Goal: Communication & Community: Participate in discussion

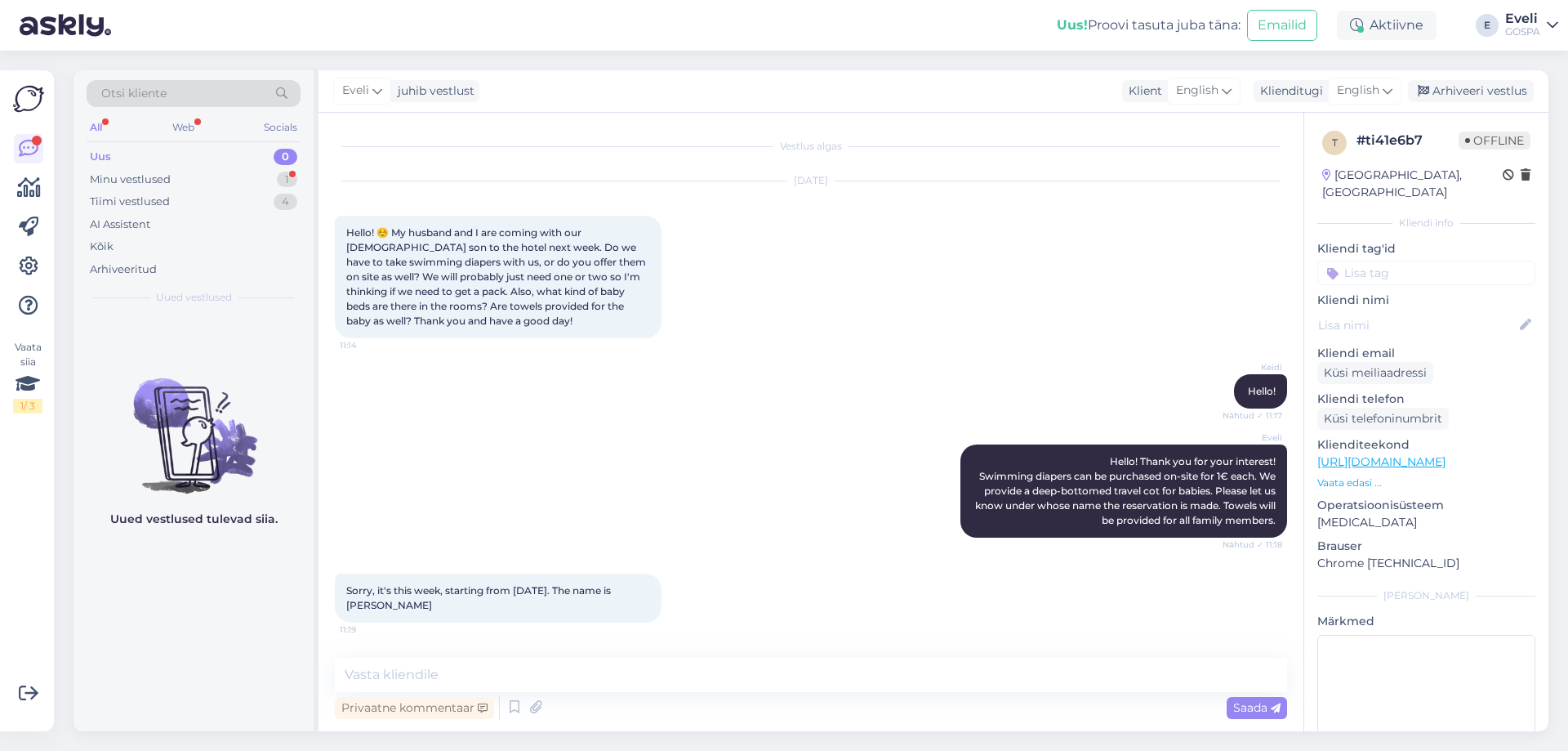
scroll to position [153, 0]
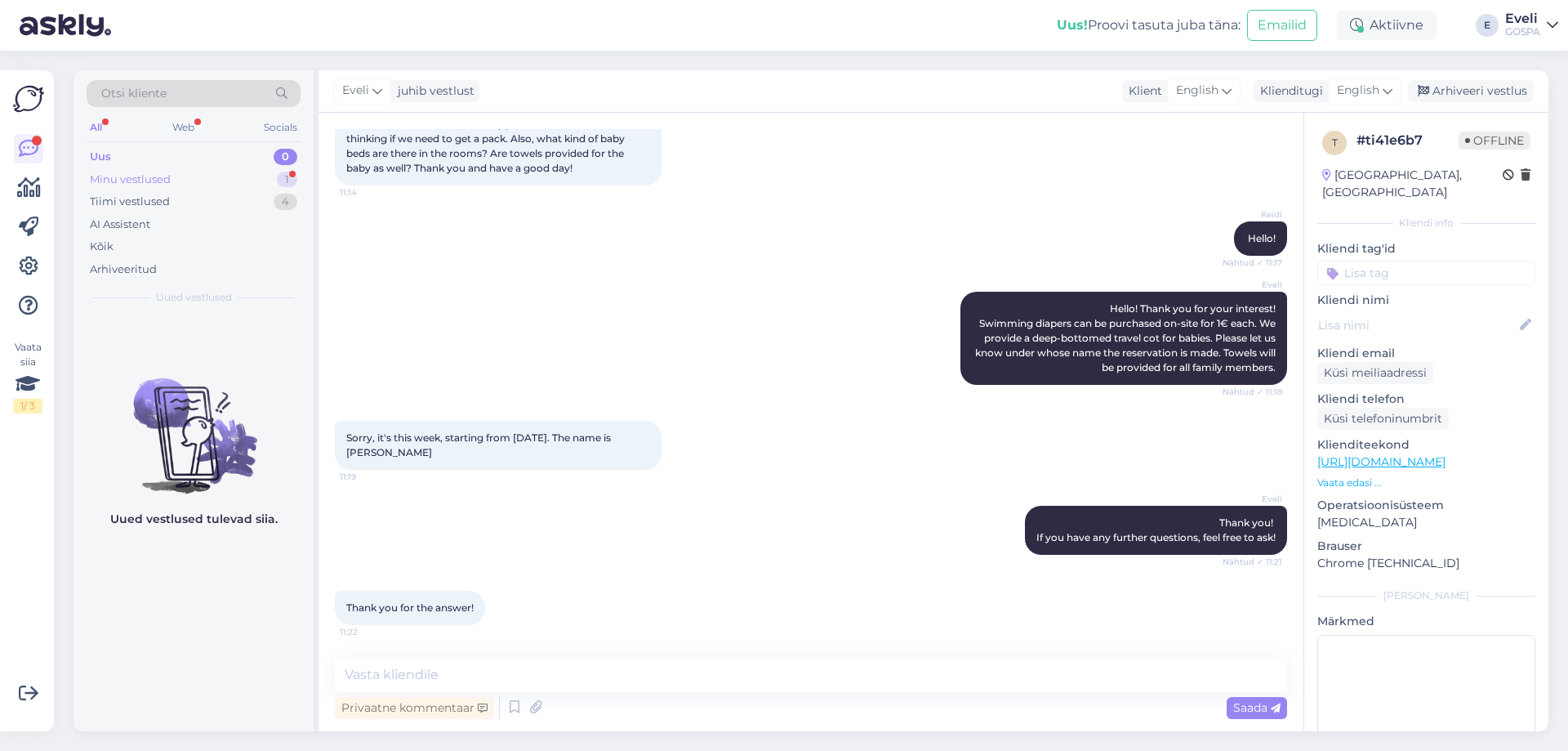
click at [163, 181] on div "Minu vestlused" at bounding box center [129, 180] width 81 height 16
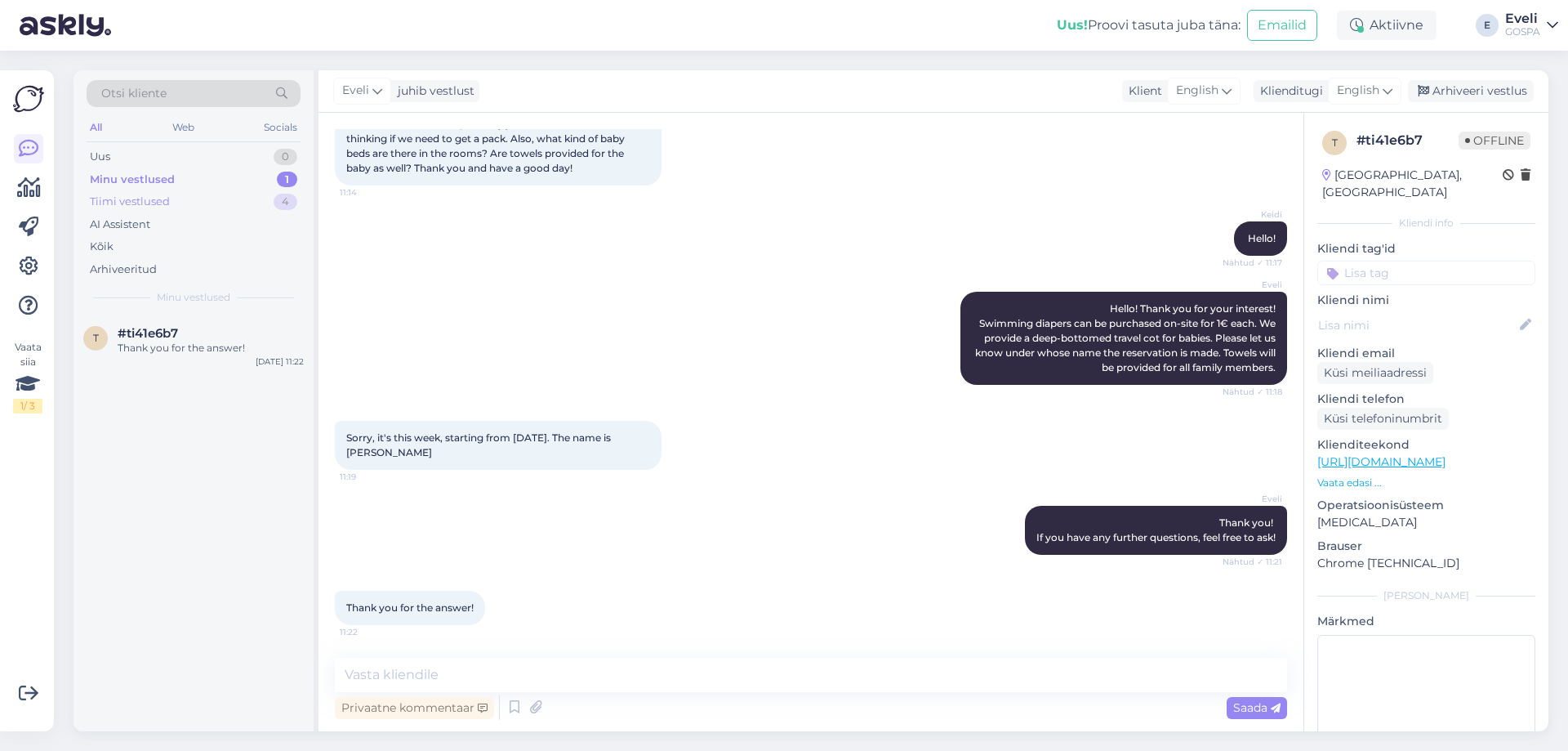
click at [164, 203] on div "Tiimi vestlused" at bounding box center [129, 202] width 81 height 16
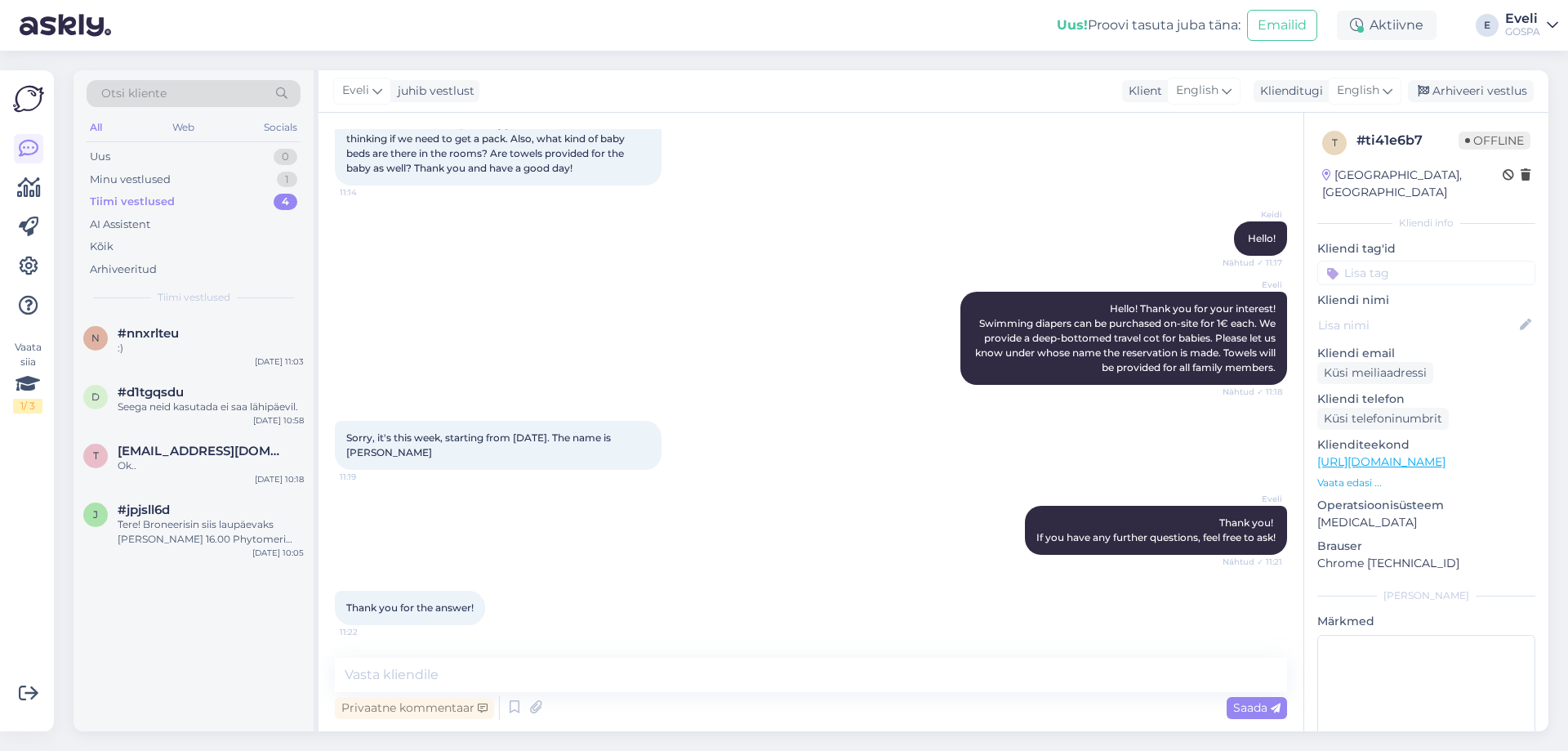
click at [1545, 29] on link "[PERSON_NAME]" at bounding box center [1531, 25] width 53 height 26
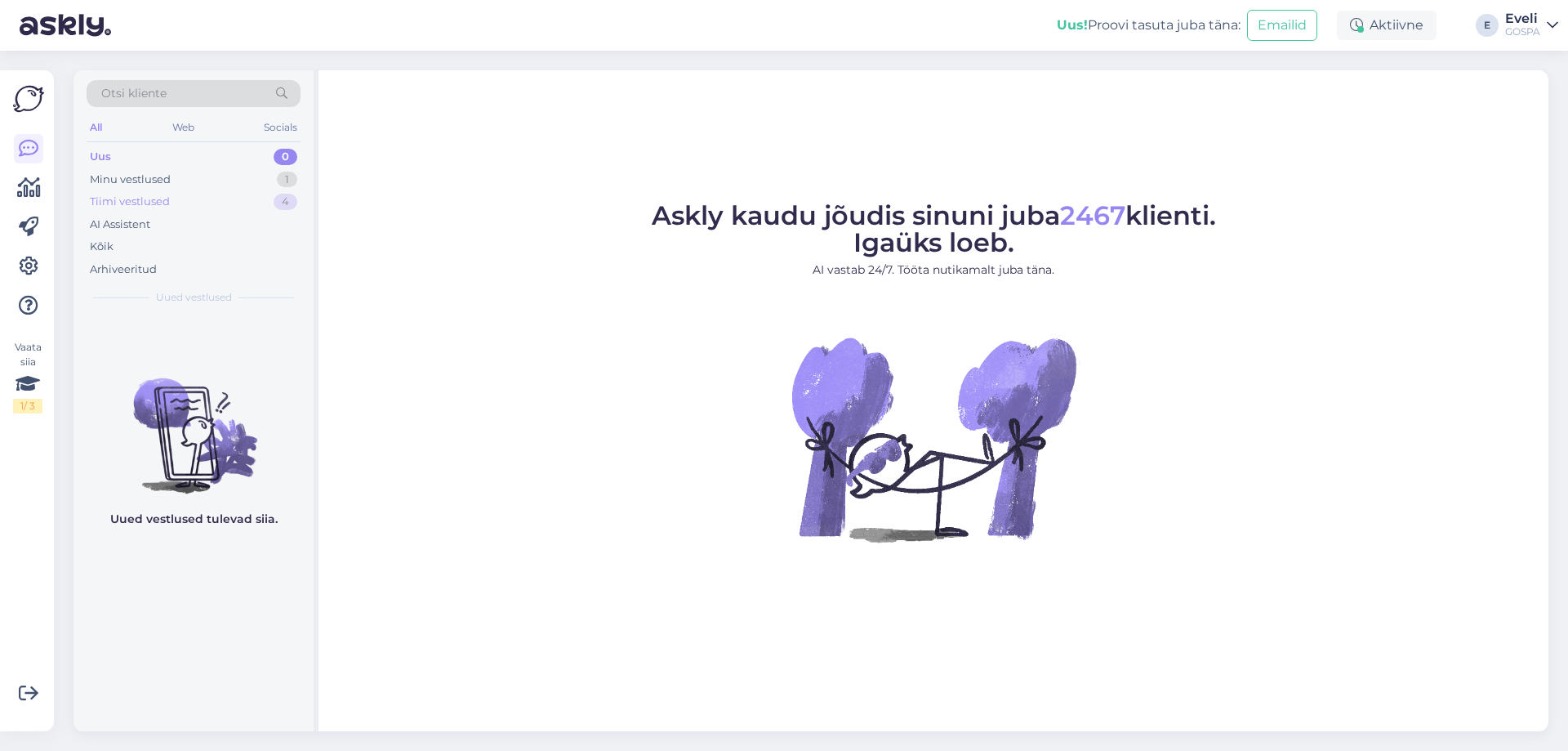
click at [229, 204] on div "Tiimi vestlused 4" at bounding box center [193, 201] width 214 height 23
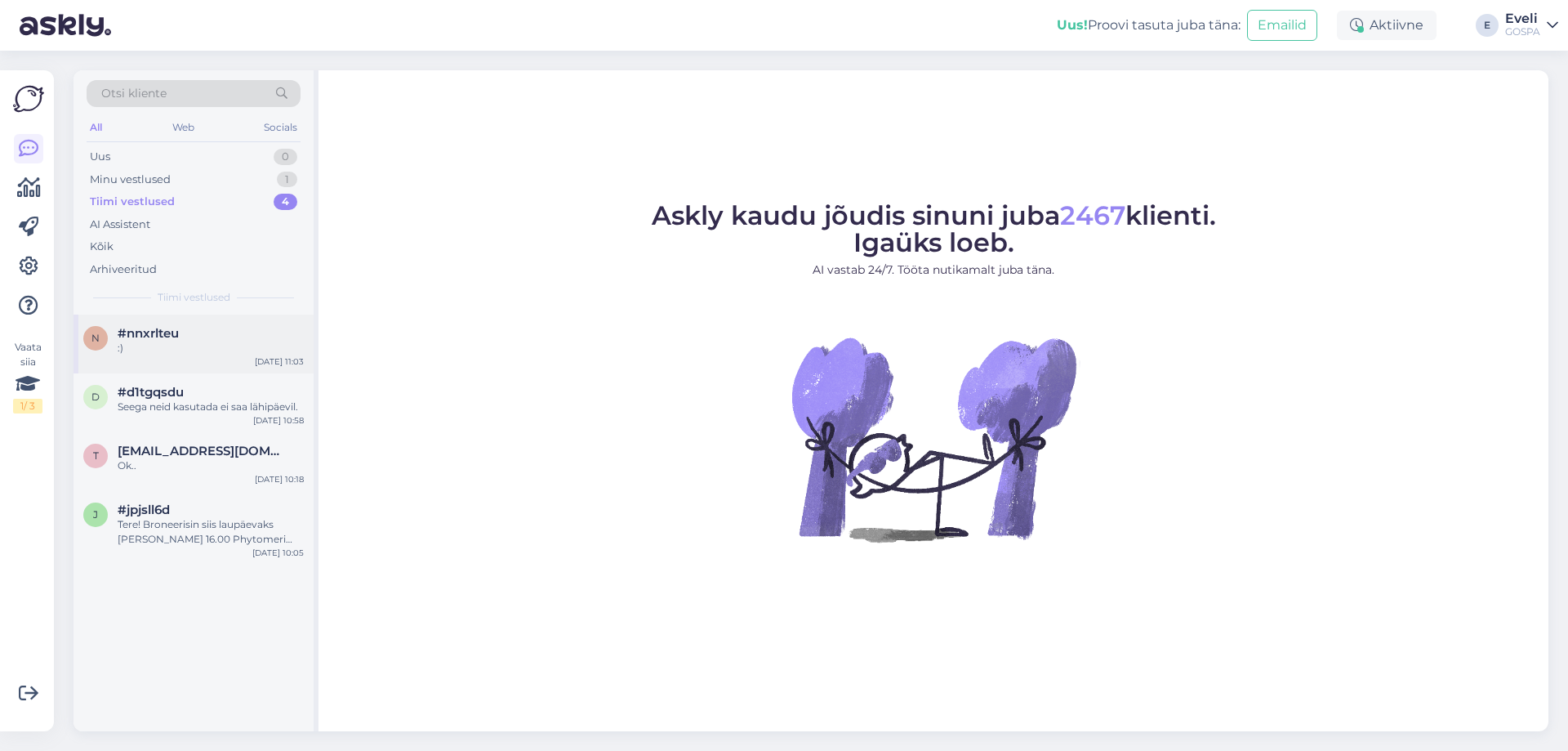
click at [150, 355] on div "n #nnxrlteu :) [DATE] 11:03" at bounding box center [194, 343] width 241 height 59
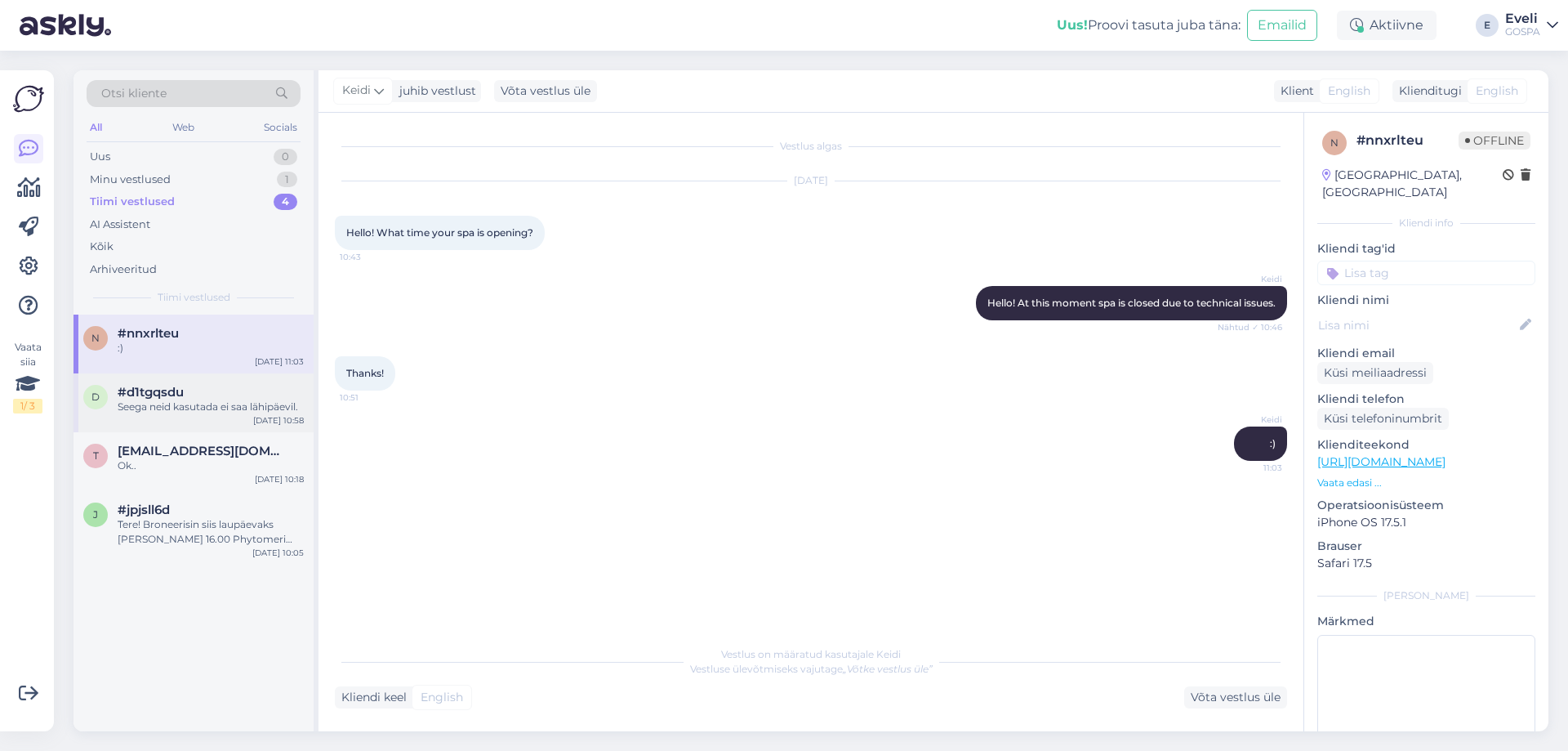
click at [244, 401] on div "Seega neid kasutada ei saa lähipäevil." at bounding box center [210, 407] width 186 height 15
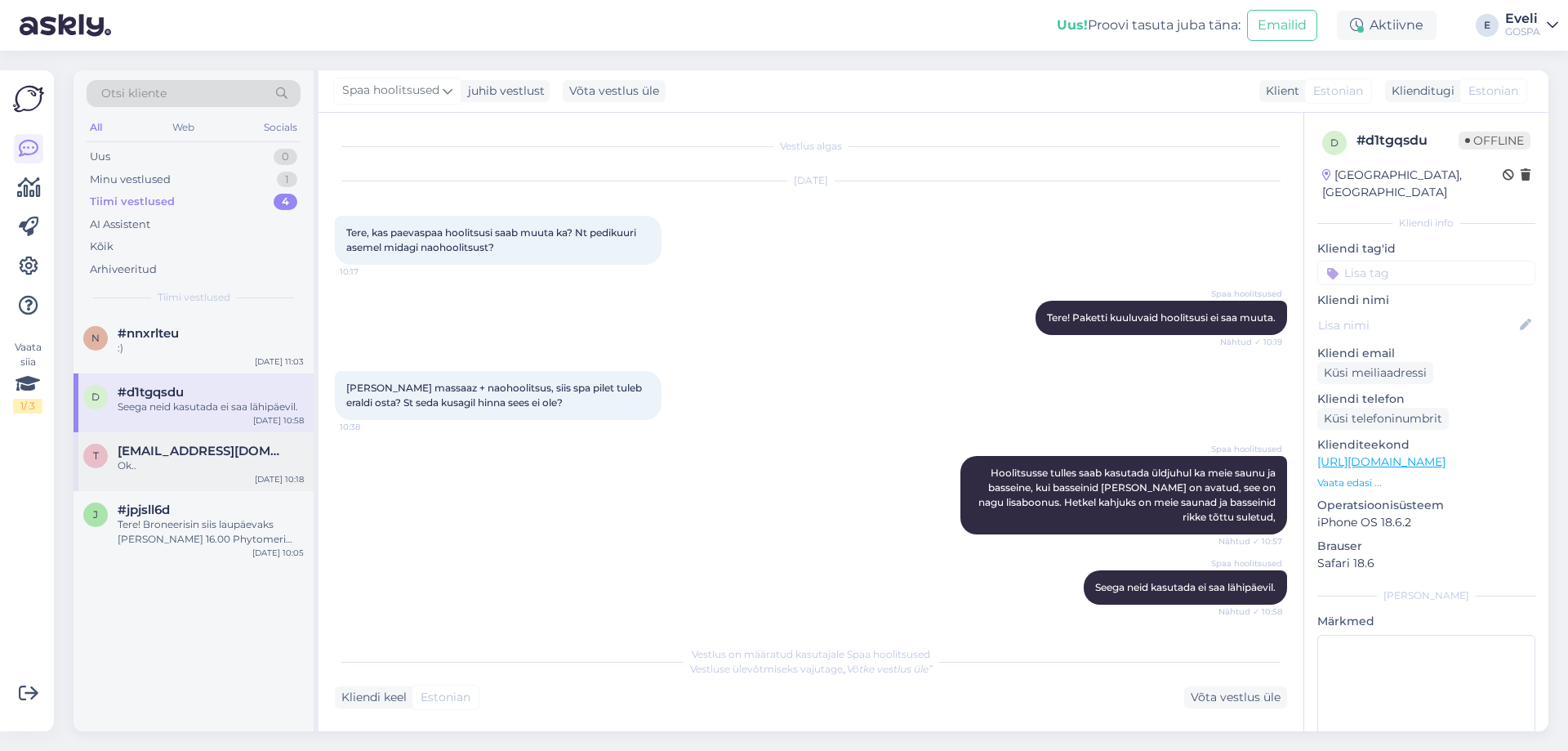
click at [194, 467] on div "Ok.." at bounding box center [210, 466] width 186 height 15
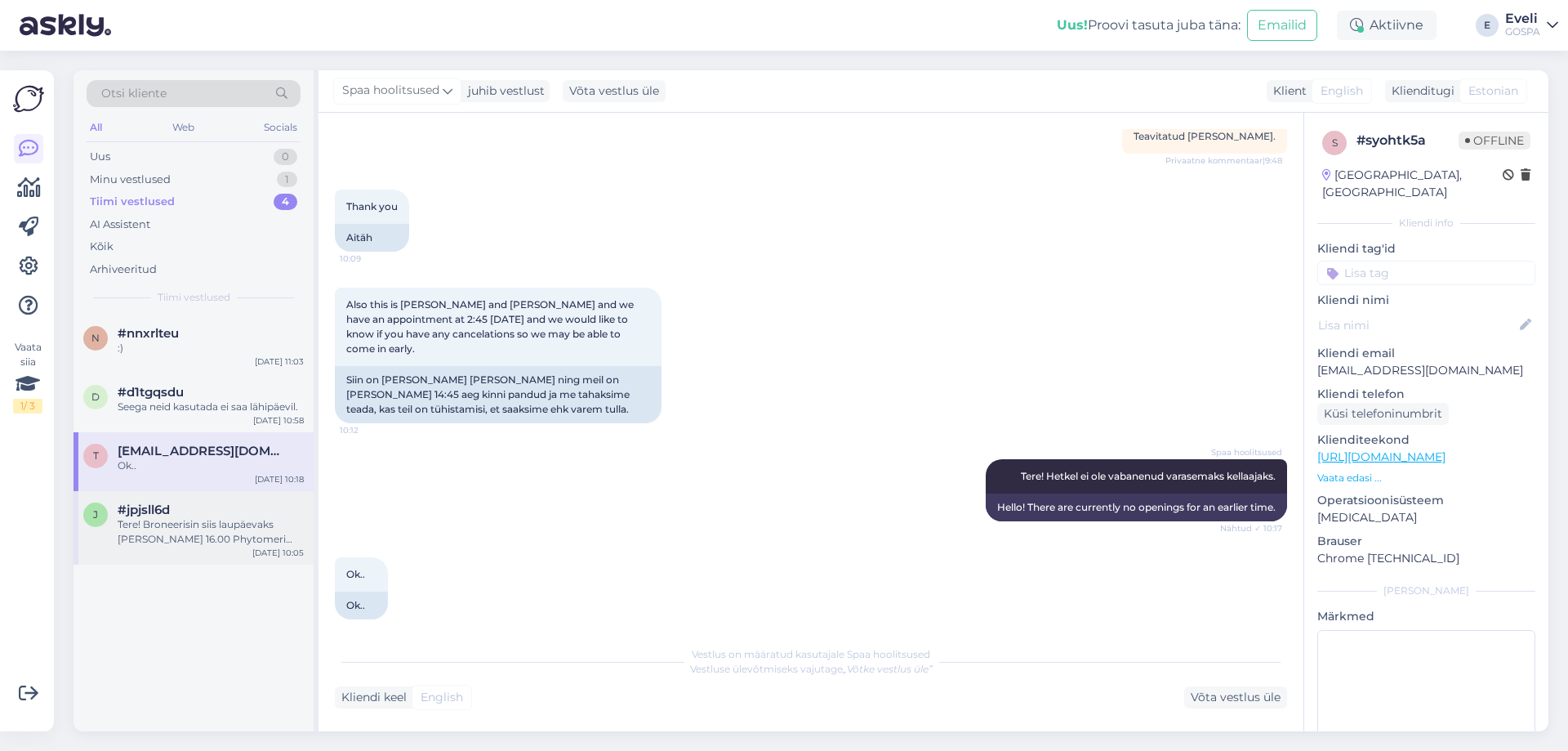
click at [200, 520] on div "Tere! Broneerisin siis laupäevaks [PERSON_NAME] 16.00 Phytomeri kehahoolitsuse." at bounding box center [210, 532] width 186 height 30
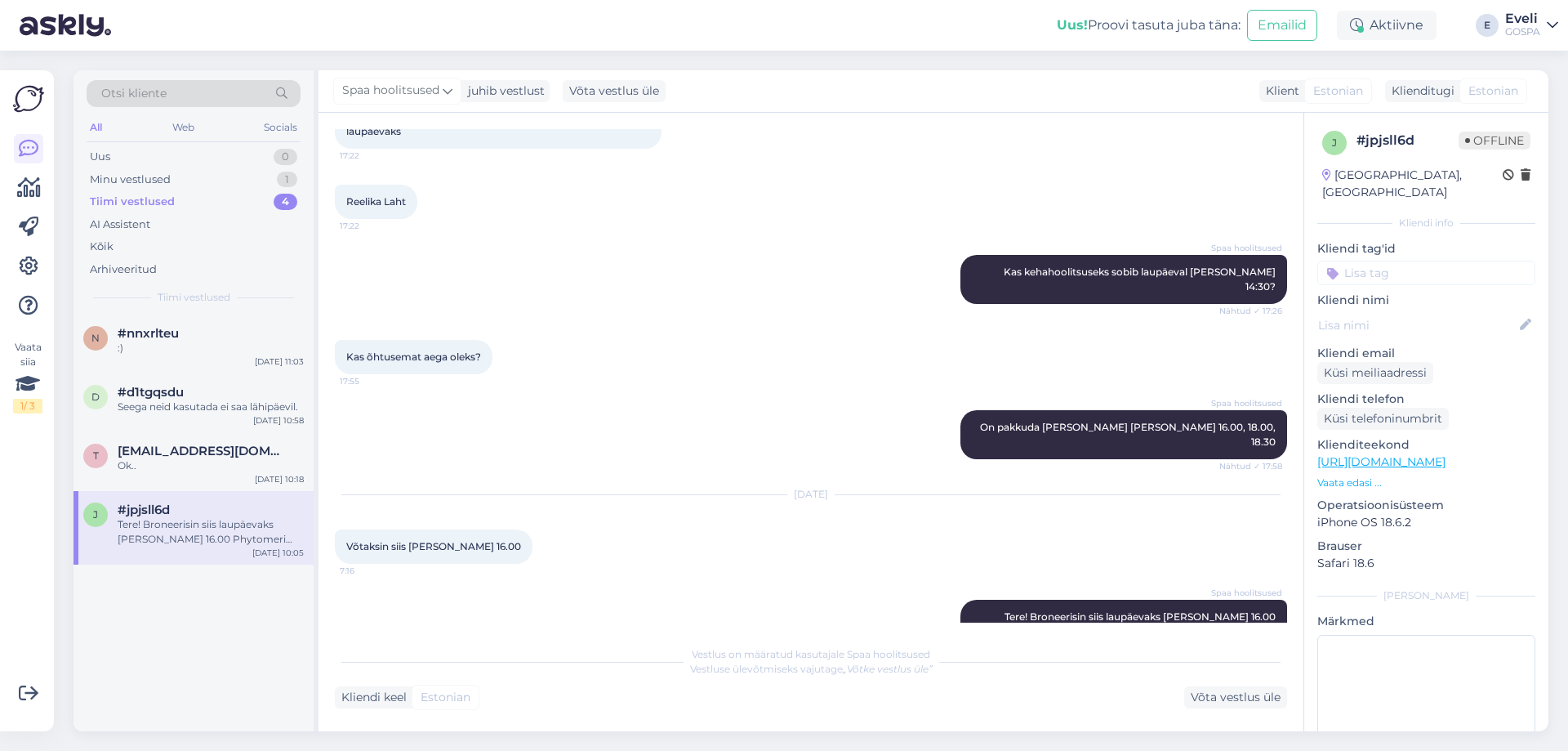
click at [1516, 21] on div "Eveli" at bounding box center [1522, 18] width 35 height 13
click at [1412, 143] on div "Logi välja" at bounding box center [1413, 140] width 290 height 30
